Goal: Information Seeking & Learning: Learn about a topic

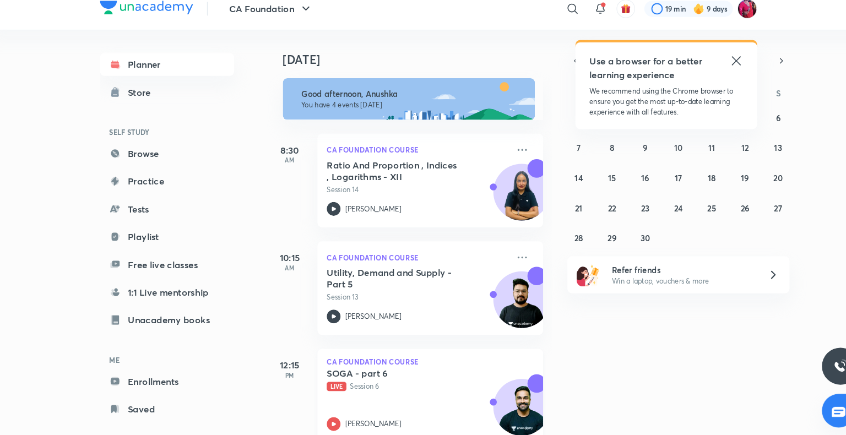
click at [435, 381] on p "Live Session 6" at bounding box center [412, 380] width 173 height 10
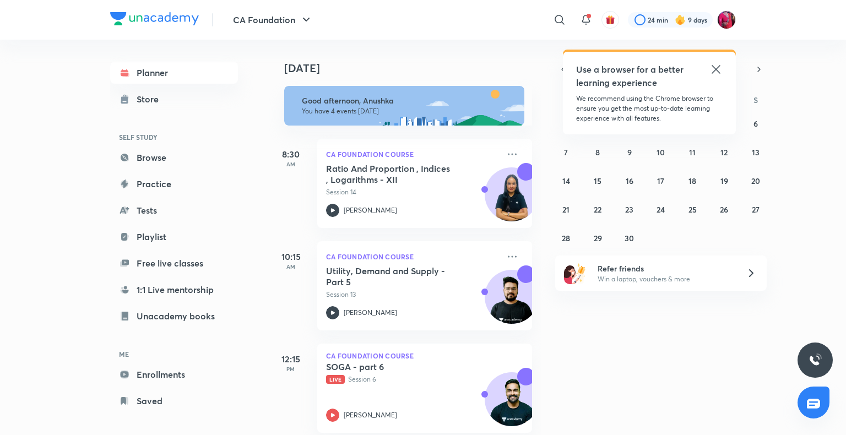
click at [715, 70] on icon at bounding box center [716, 69] width 8 height 8
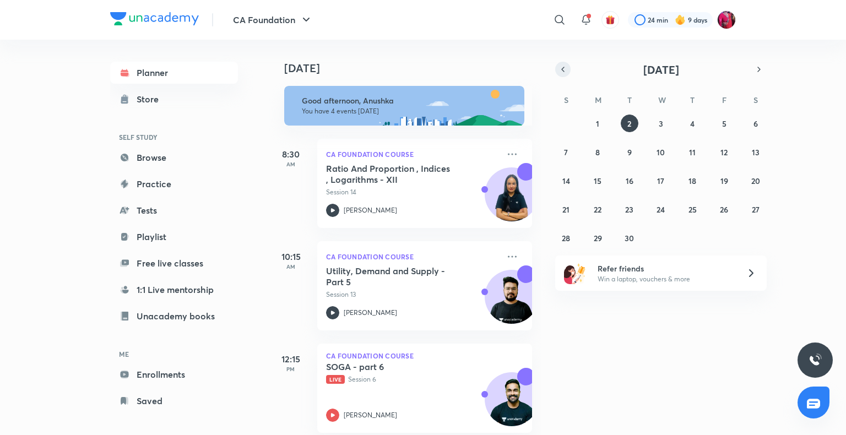
click at [569, 73] on button "button" at bounding box center [562, 69] width 15 height 15
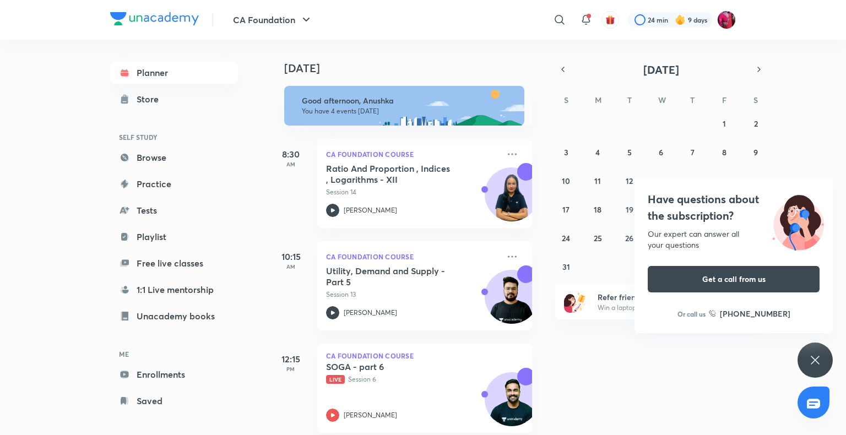
click at [818, 358] on icon at bounding box center [815, 360] width 13 height 13
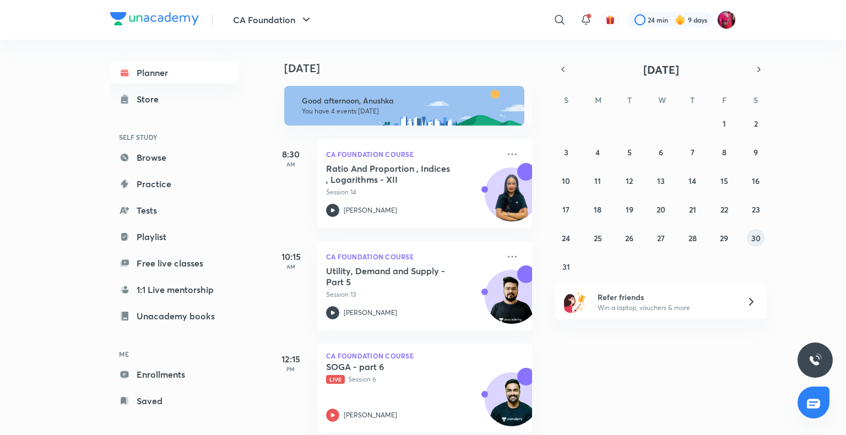
click at [759, 239] on abbr "30" at bounding box center [755, 238] width 9 height 10
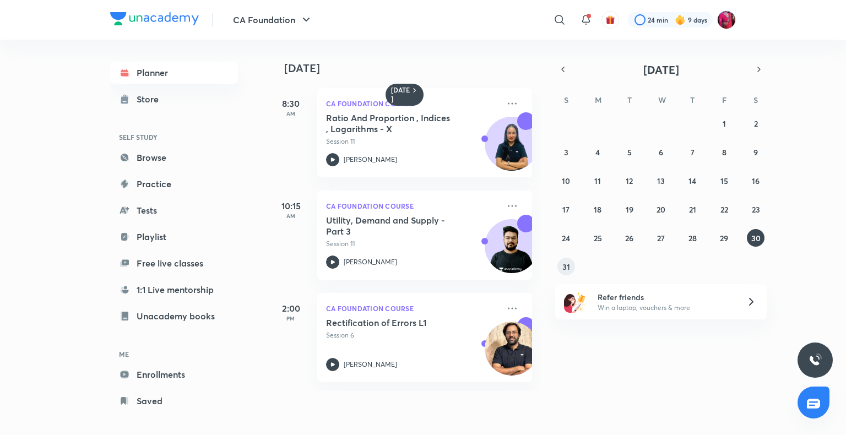
click at [564, 270] on abbr "31" at bounding box center [566, 267] width 8 height 10
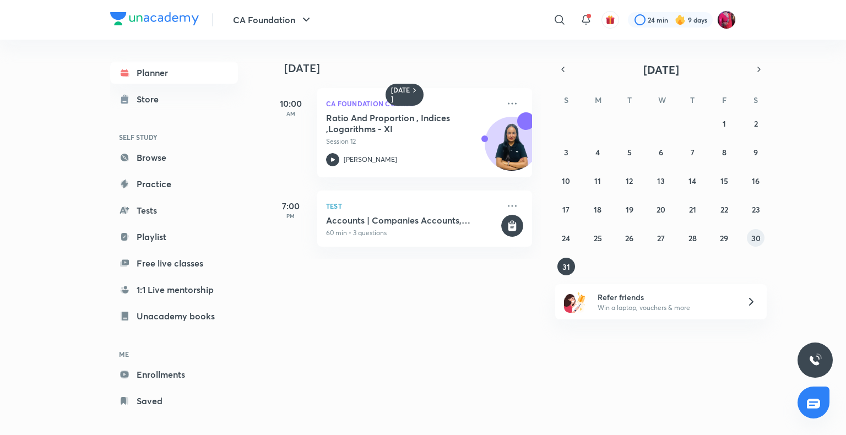
click at [754, 241] on abbr "30" at bounding box center [755, 238] width 9 height 10
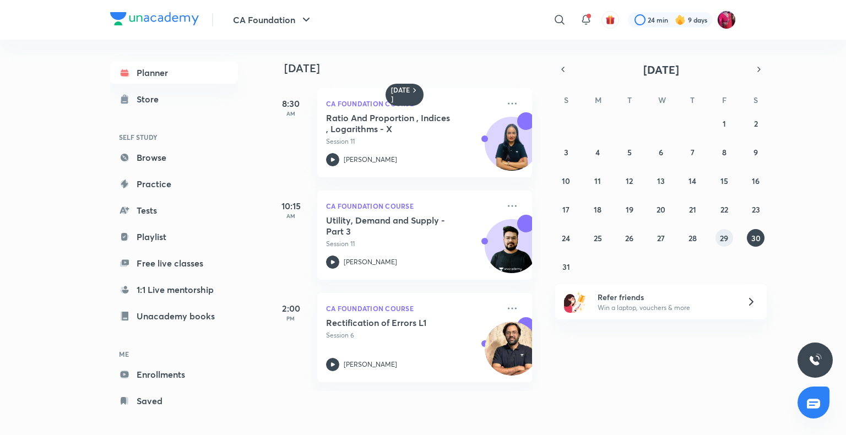
click at [719, 239] on button "29" at bounding box center [725, 238] width 18 height 18
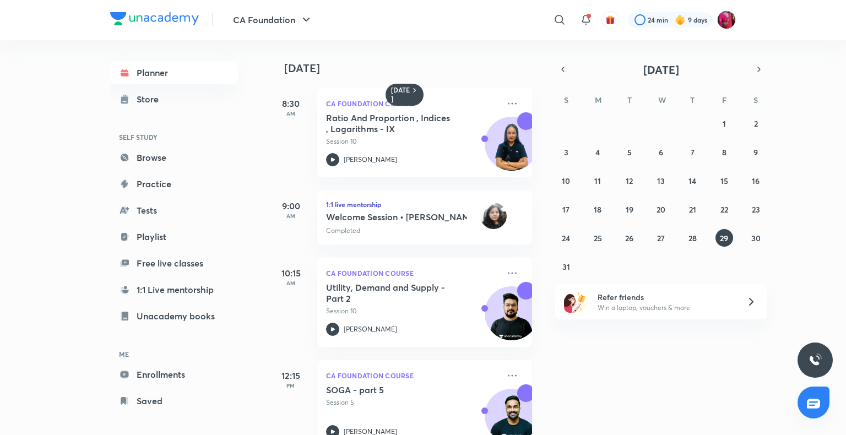
click at [381, 399] on p "Session 5" at bounding box center [412, 403] width 173 height 10
